Goal: Task Accomplishment & Management: Use online tool/utility

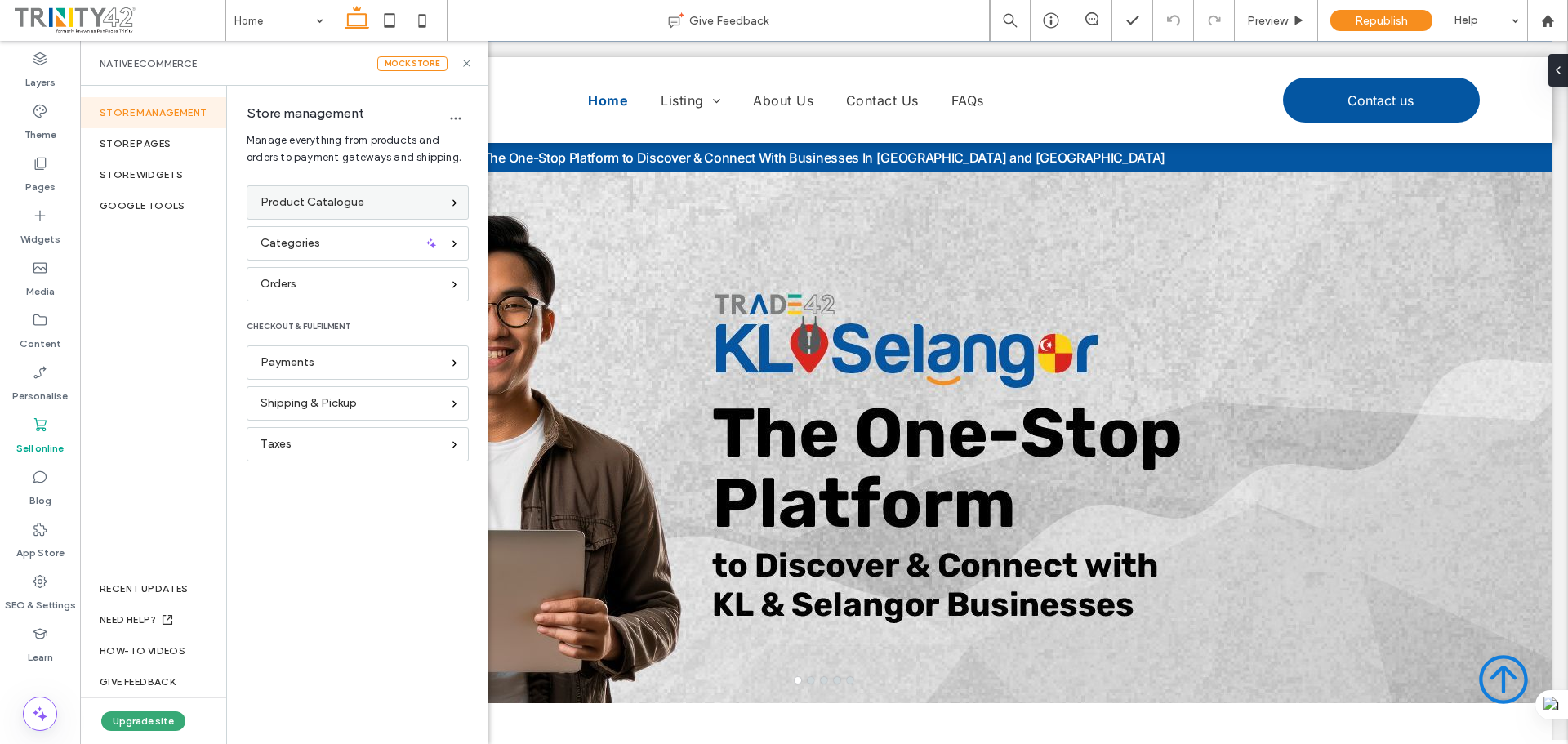
click at [297, 192] on div "Product Catalogue" at bounding box center [358, 203] width 222 height 34
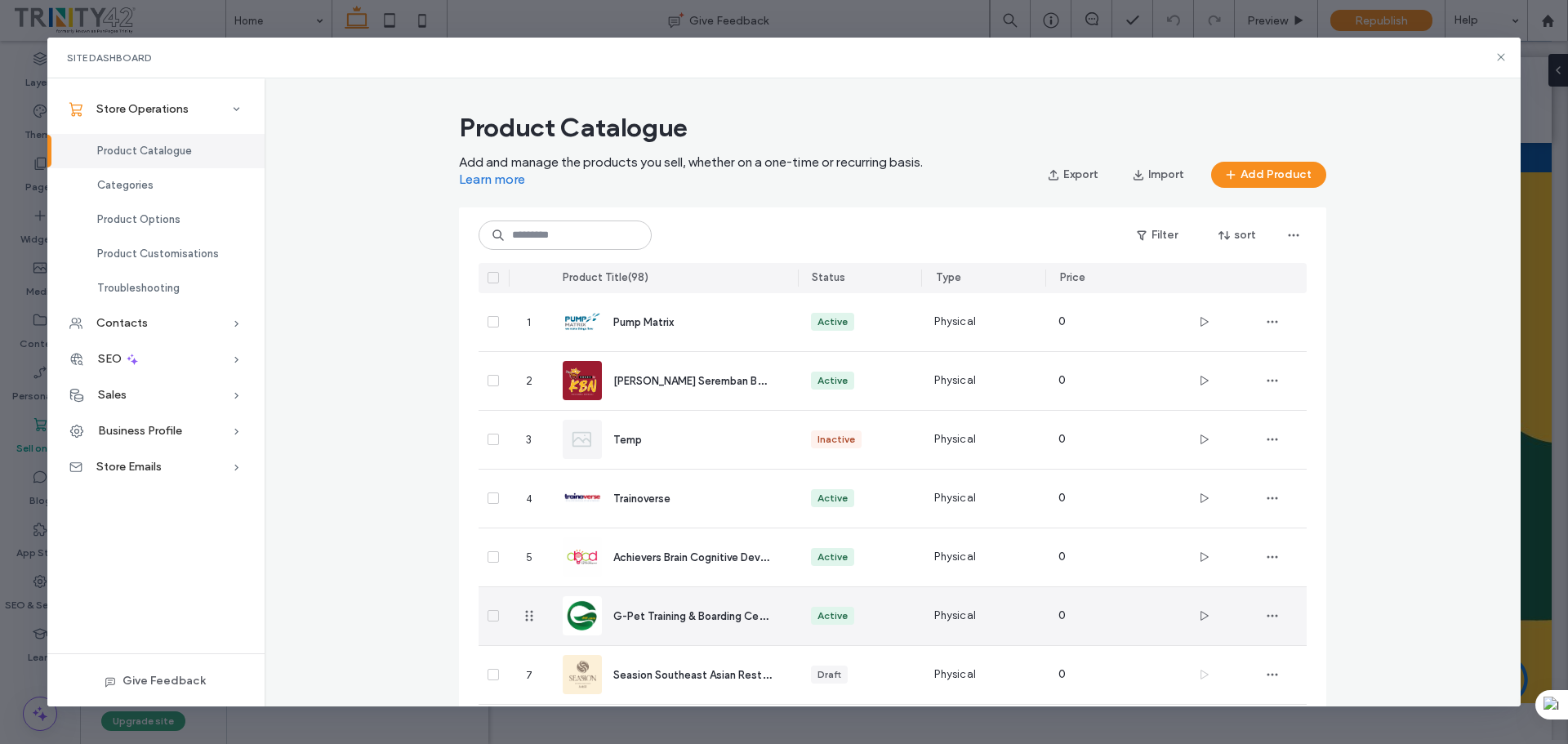
click at [683, 609] on span "G-Pet Training & Boarding Centre" at bounding box center [696, 615] width 166 height 15
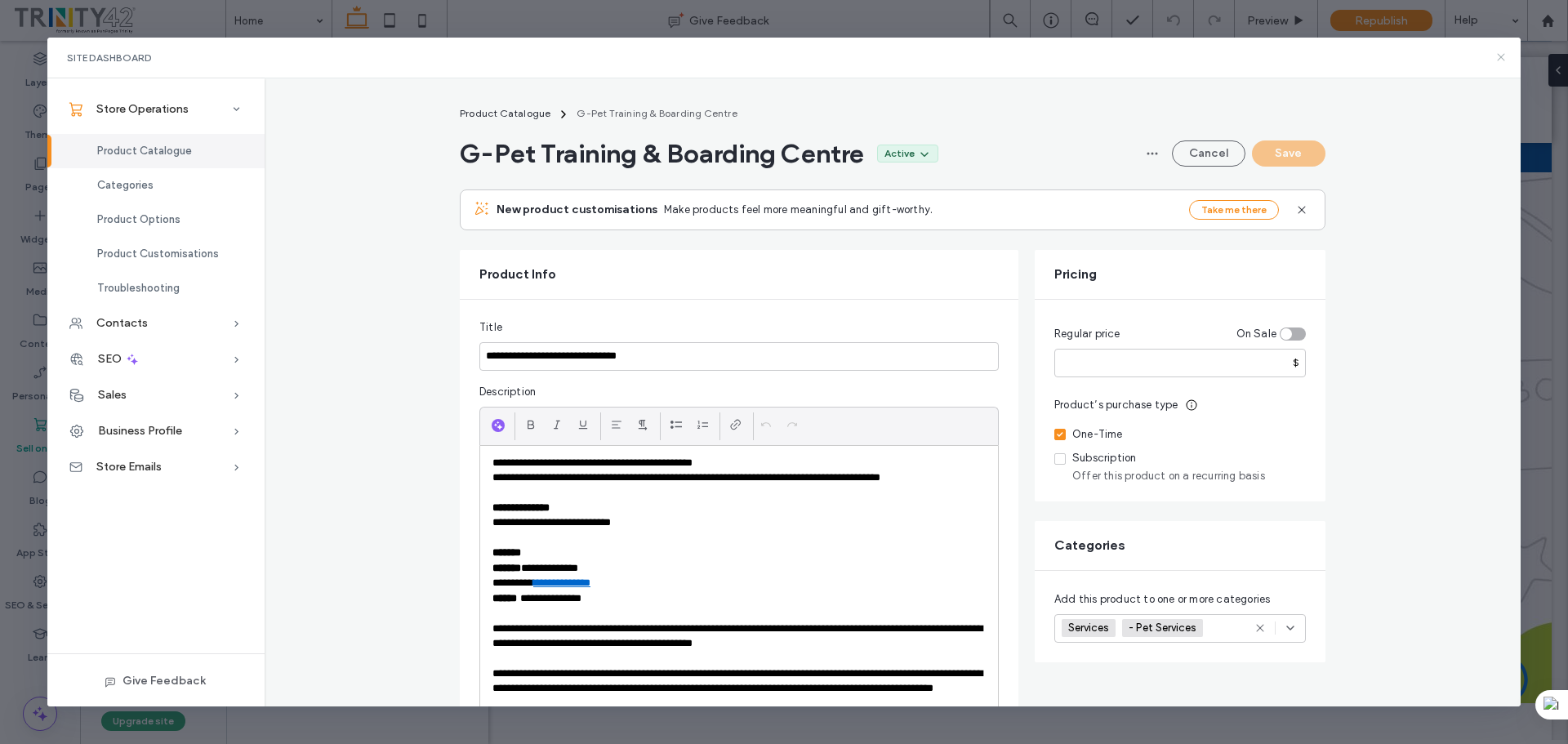
click at [1501, 51] on icon at bounding box center [1501, 57] width 13 height 13
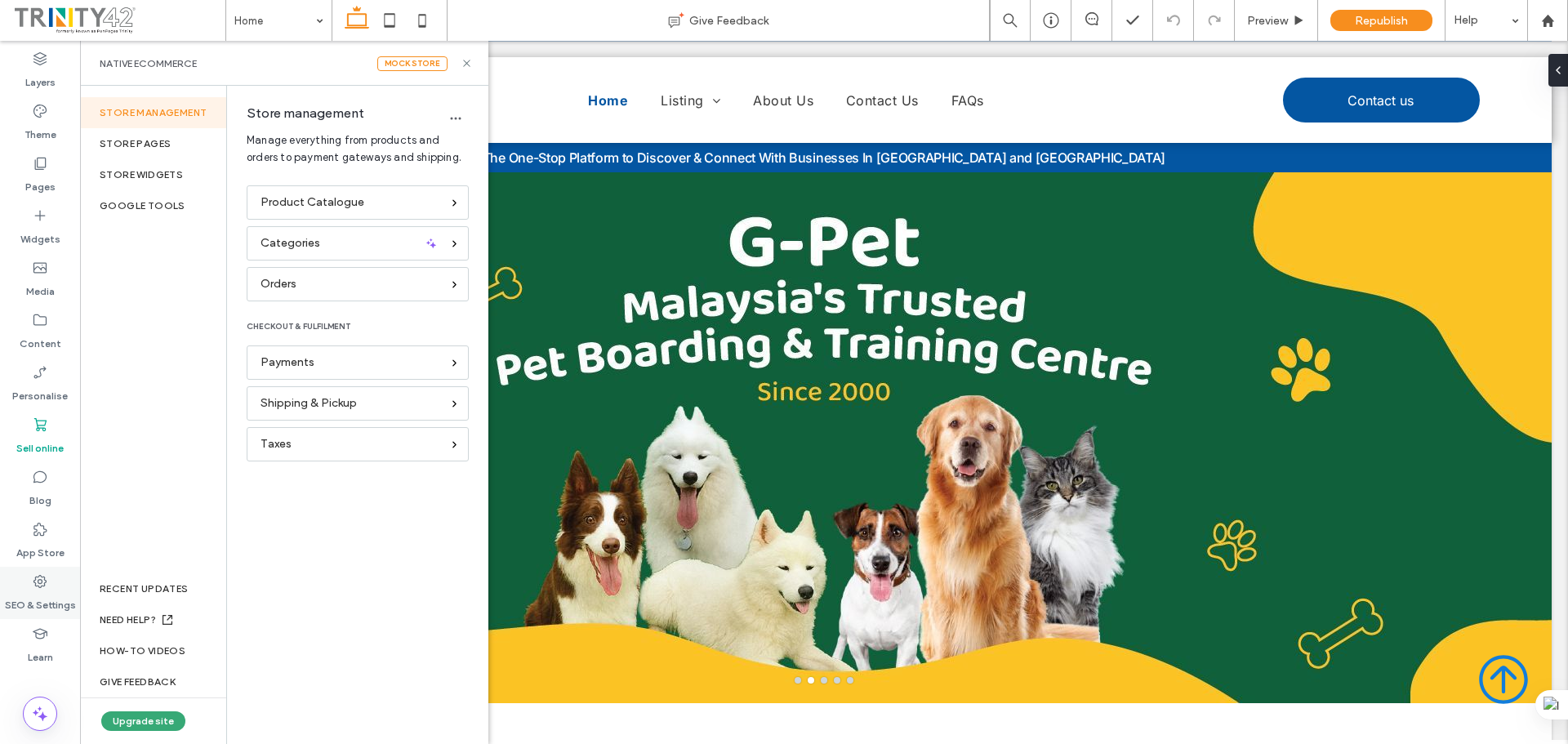
click at [29, 602] on label "SEO & Settings" at bounding box center [40, 601] width 71 height 23
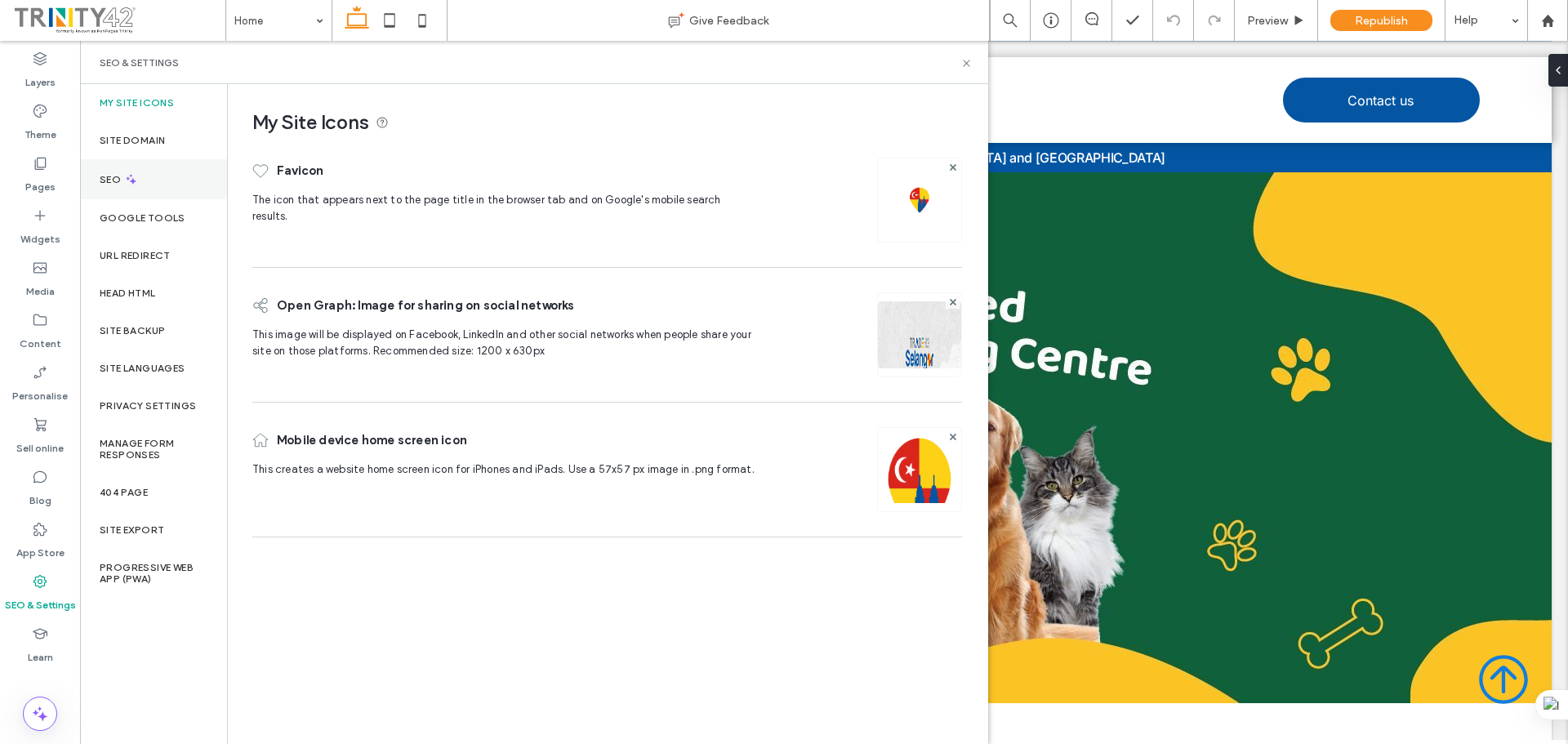
click at [153, 186] on div "SEO" at bounding box center [153, 179] width 147 height 40
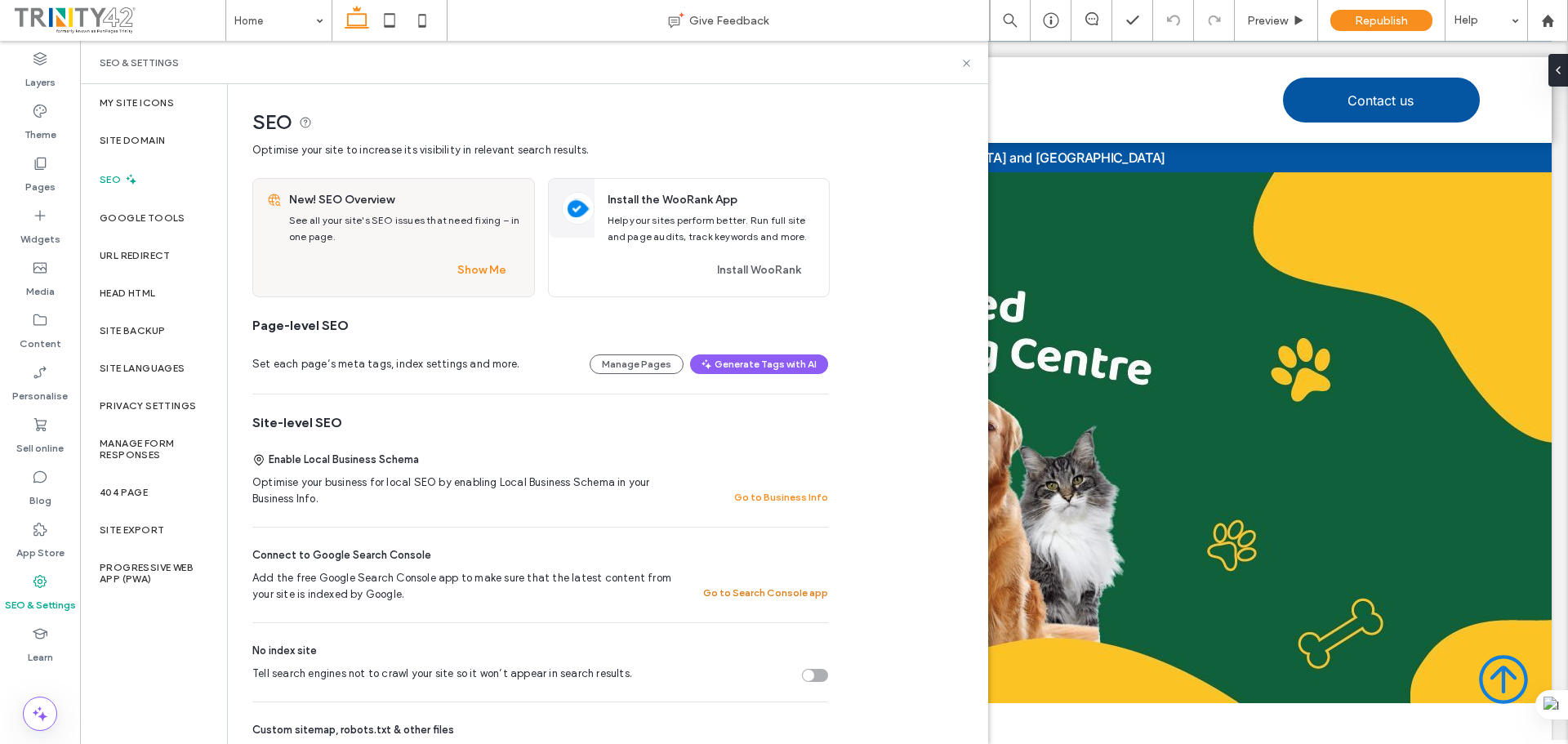
click at [776, 589] on button "Go to Search Console app" at bounding box center [765, 592] width 125 height 20
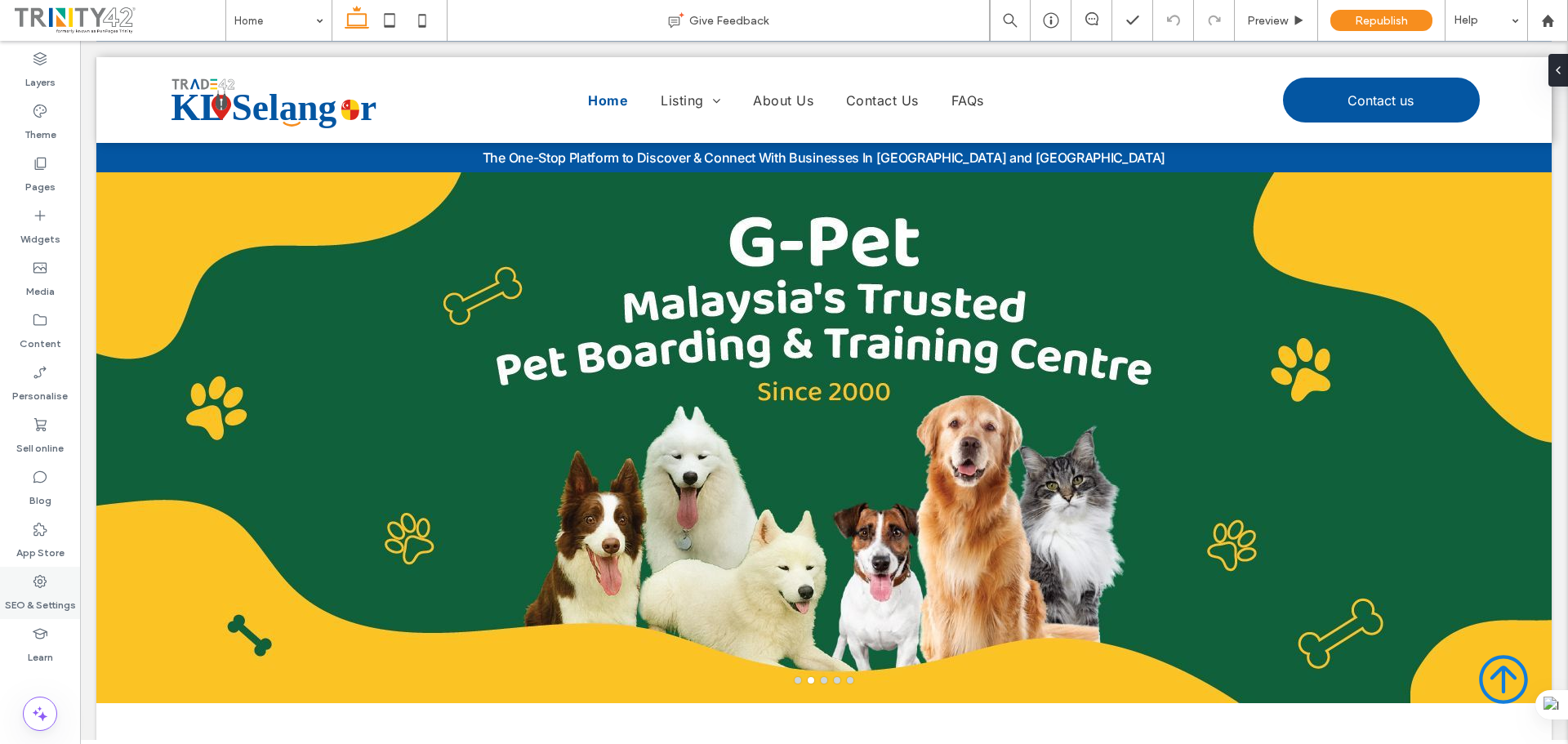
click at [20, 595] on label "SEO & Settings" at bounding box center [40, 601] width 71 height 23
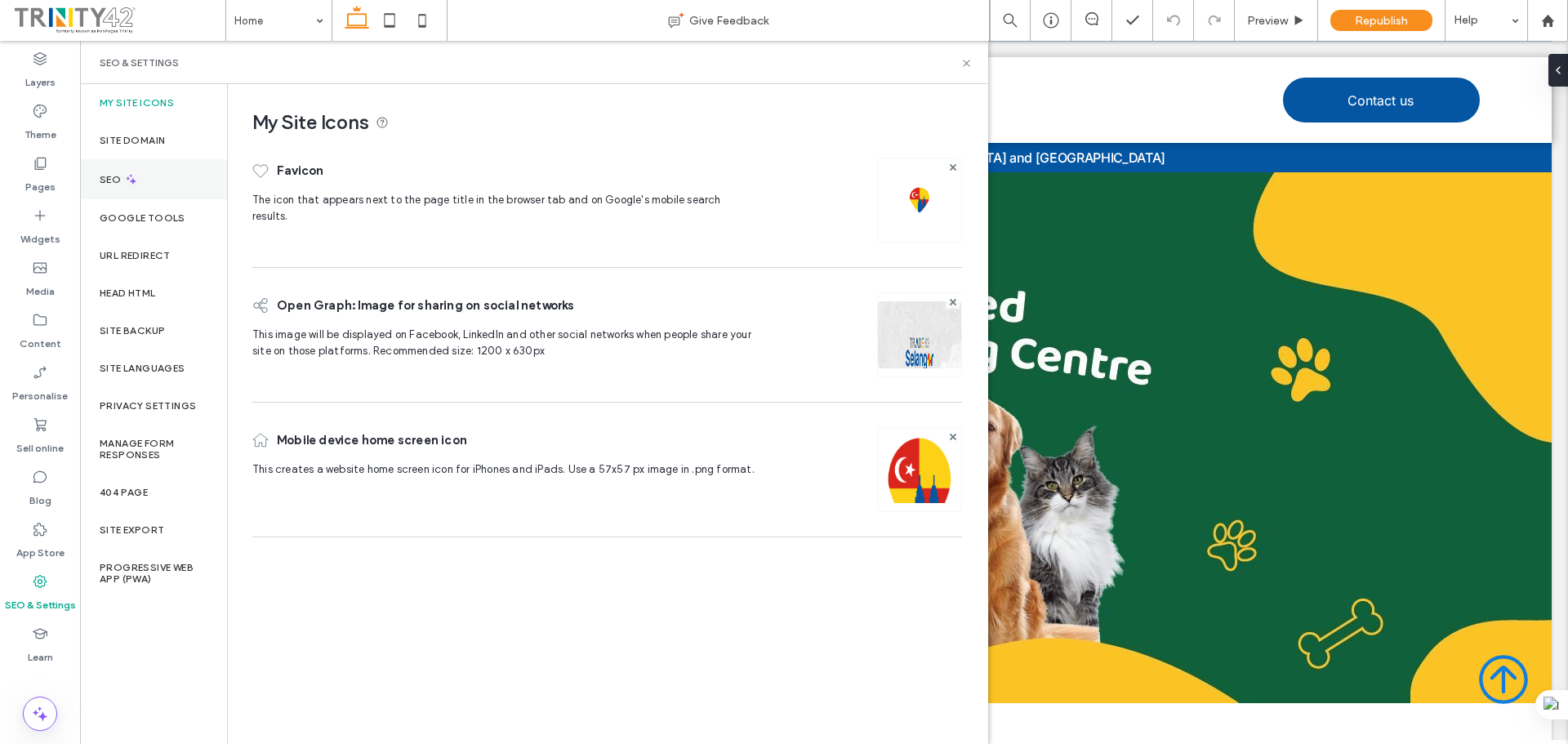
click at [147, 181] on div "SEO" at bounding box center [153, 179] width 147 height 40
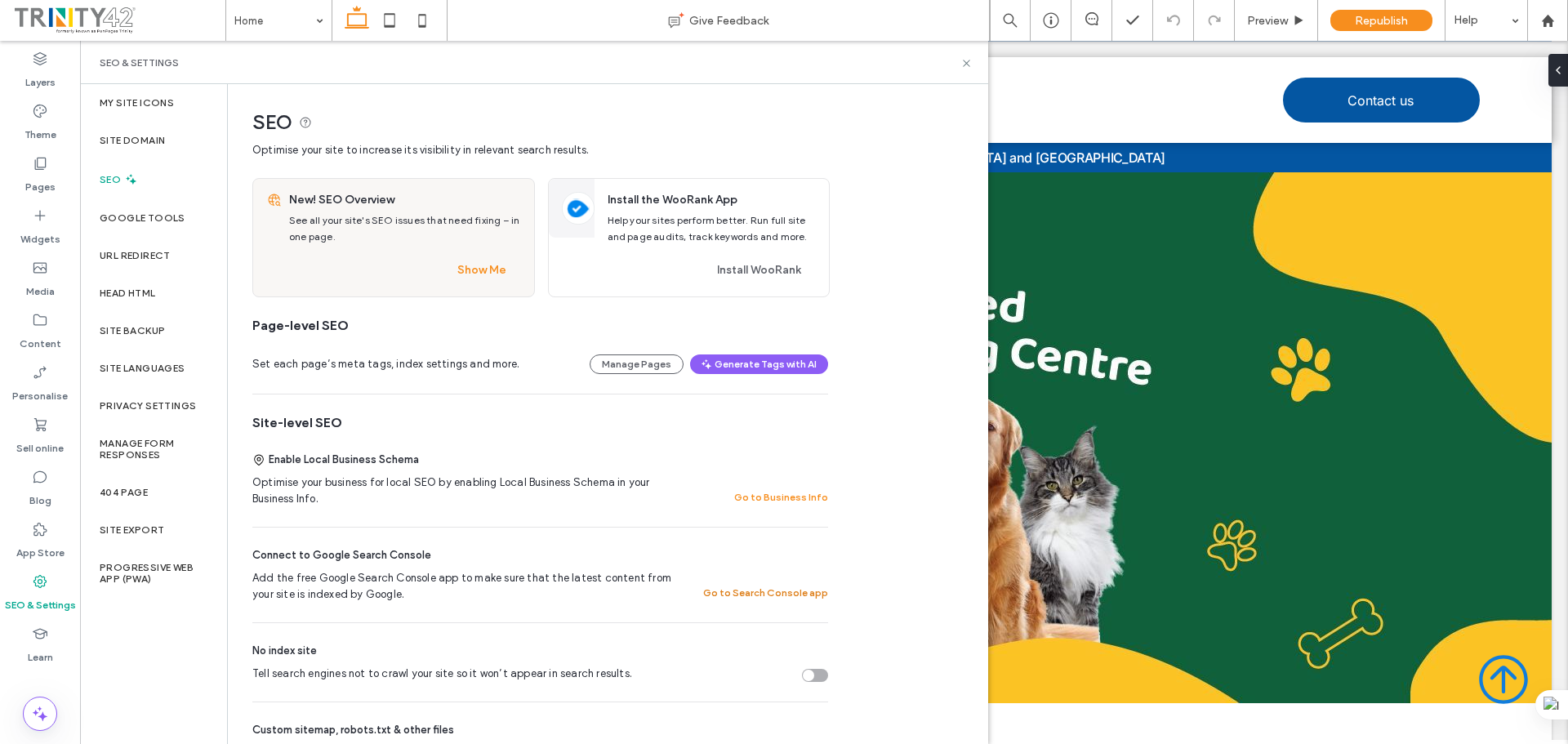
click at [755, 589] on button "Go to Search Console app" at bounding box center [765, 592] width 125 height 20
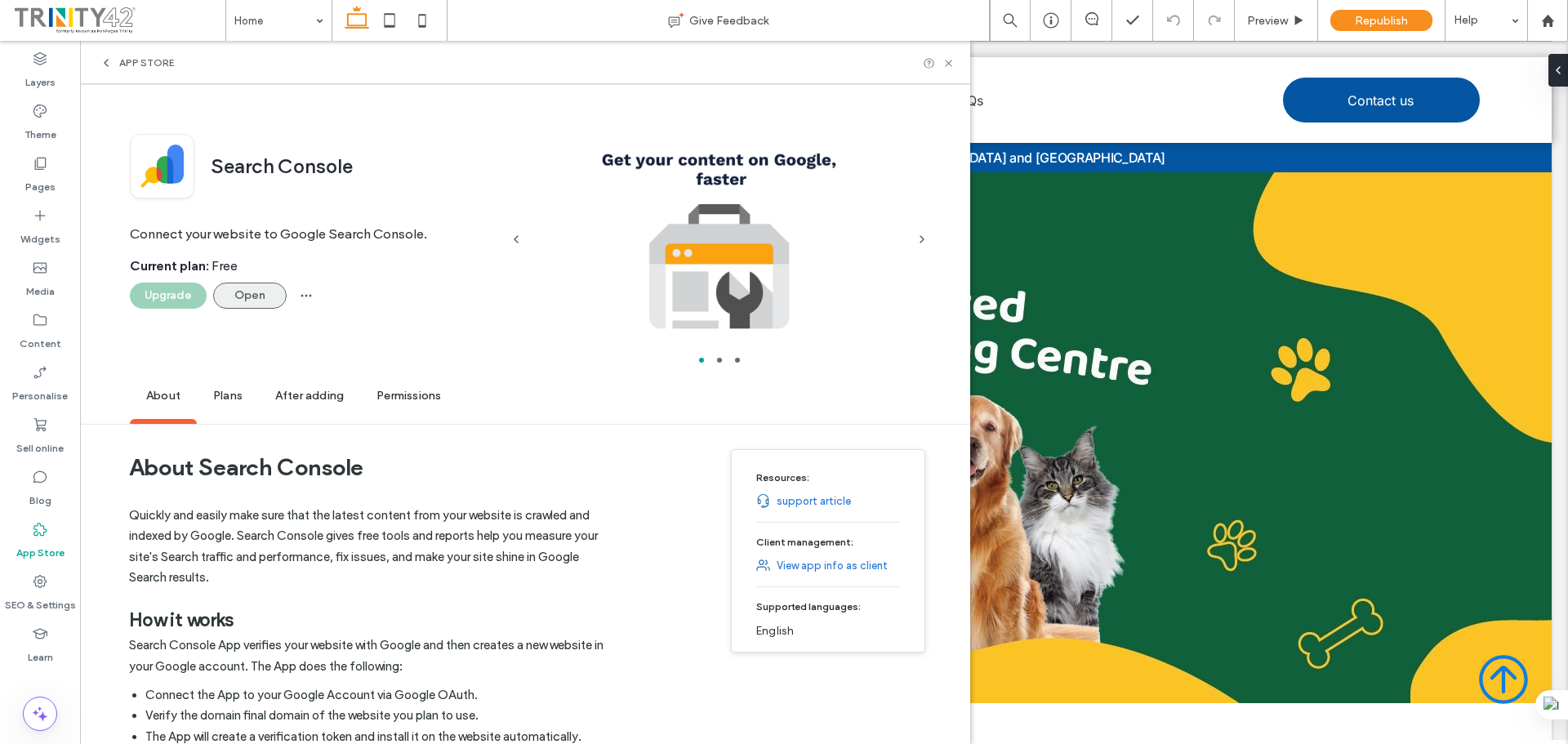
click at [242, 288] on button "Open" at bounding box center [250, 296] width 74 height 26
